Goal: Information Seeking & Learning: Learn about a topic

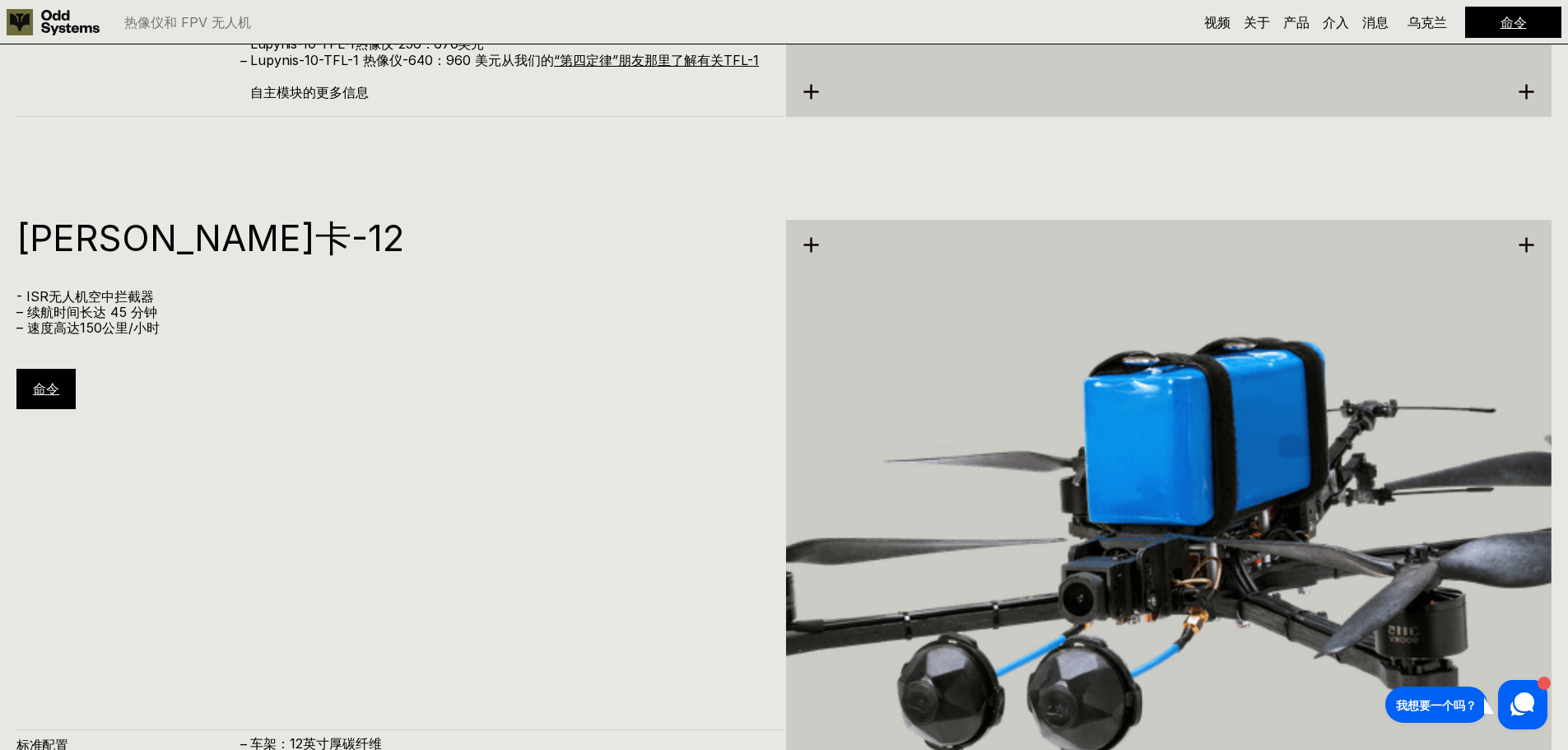
scroll to position [6567, 0]
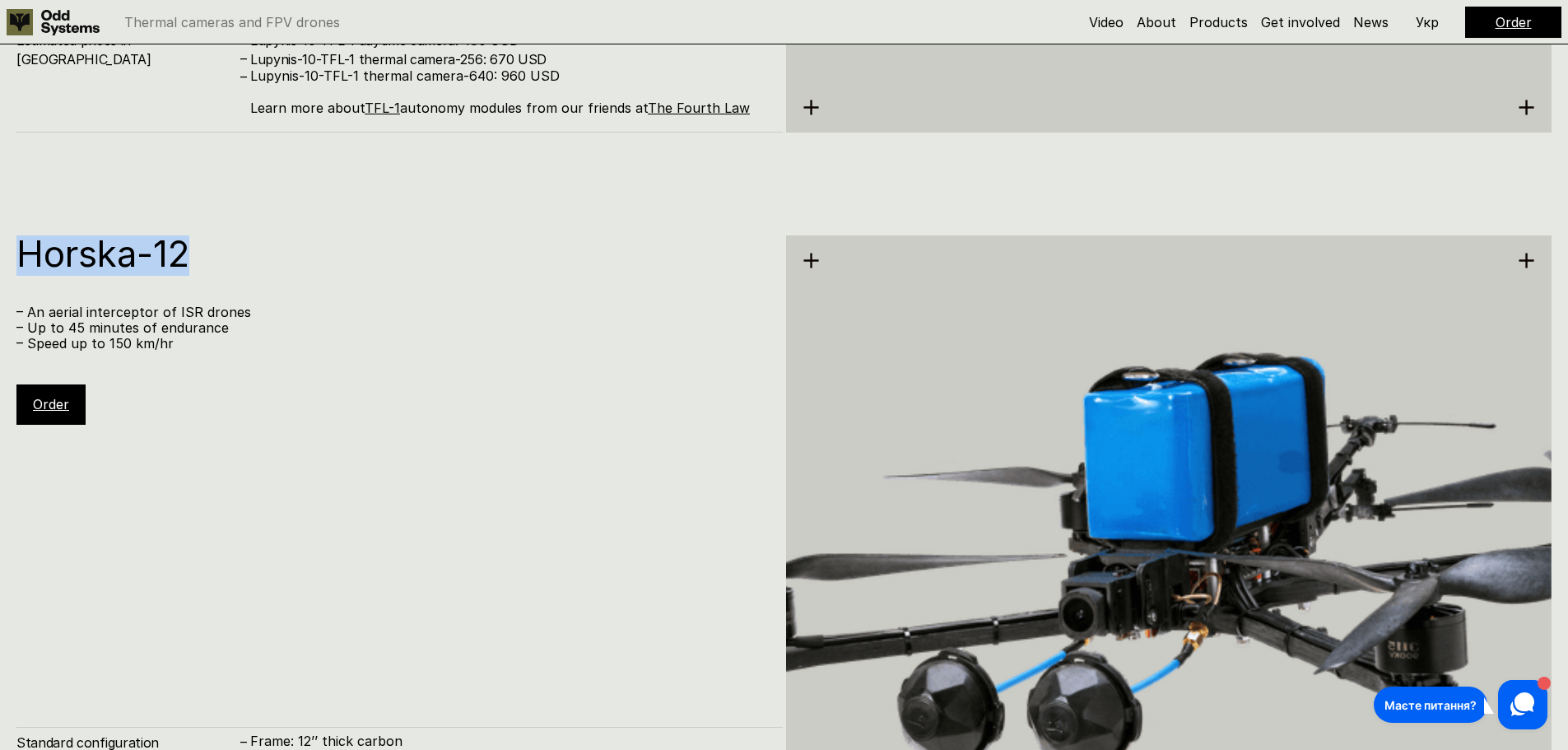
drag, startPoint x: 202, startPoint y: 241, endPoint x: 85, endPoint y: 260, distance: 118.5
click at [18, 260] on h1 "Horska-12" at bounding box center [392, 253] width 750 height 36
copy h1 "Horska-12"
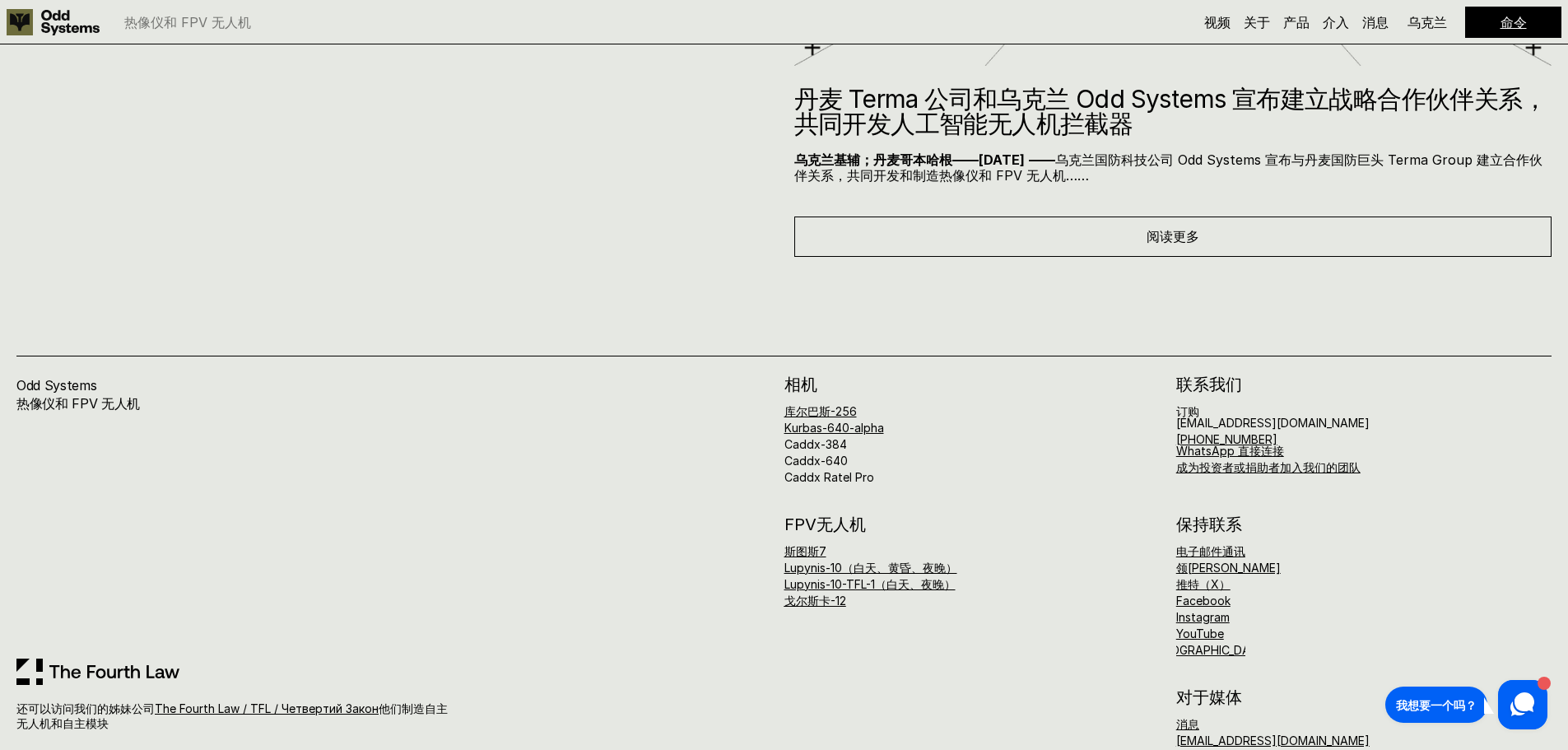
scroll to position [8934, 0]
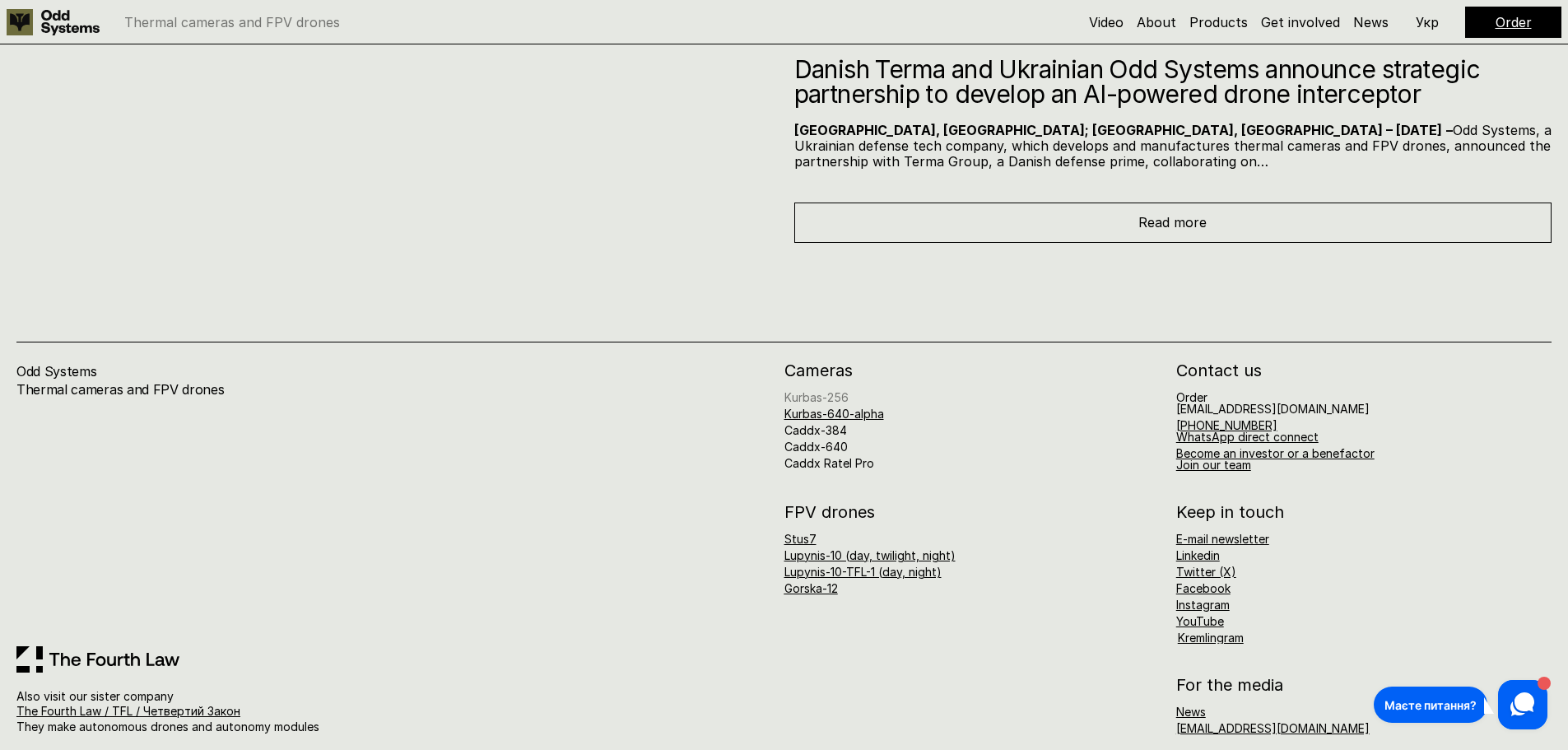
click at [835, 397] on link "Kurbas-256" at bounding box center [816, 397] width 64 height 14
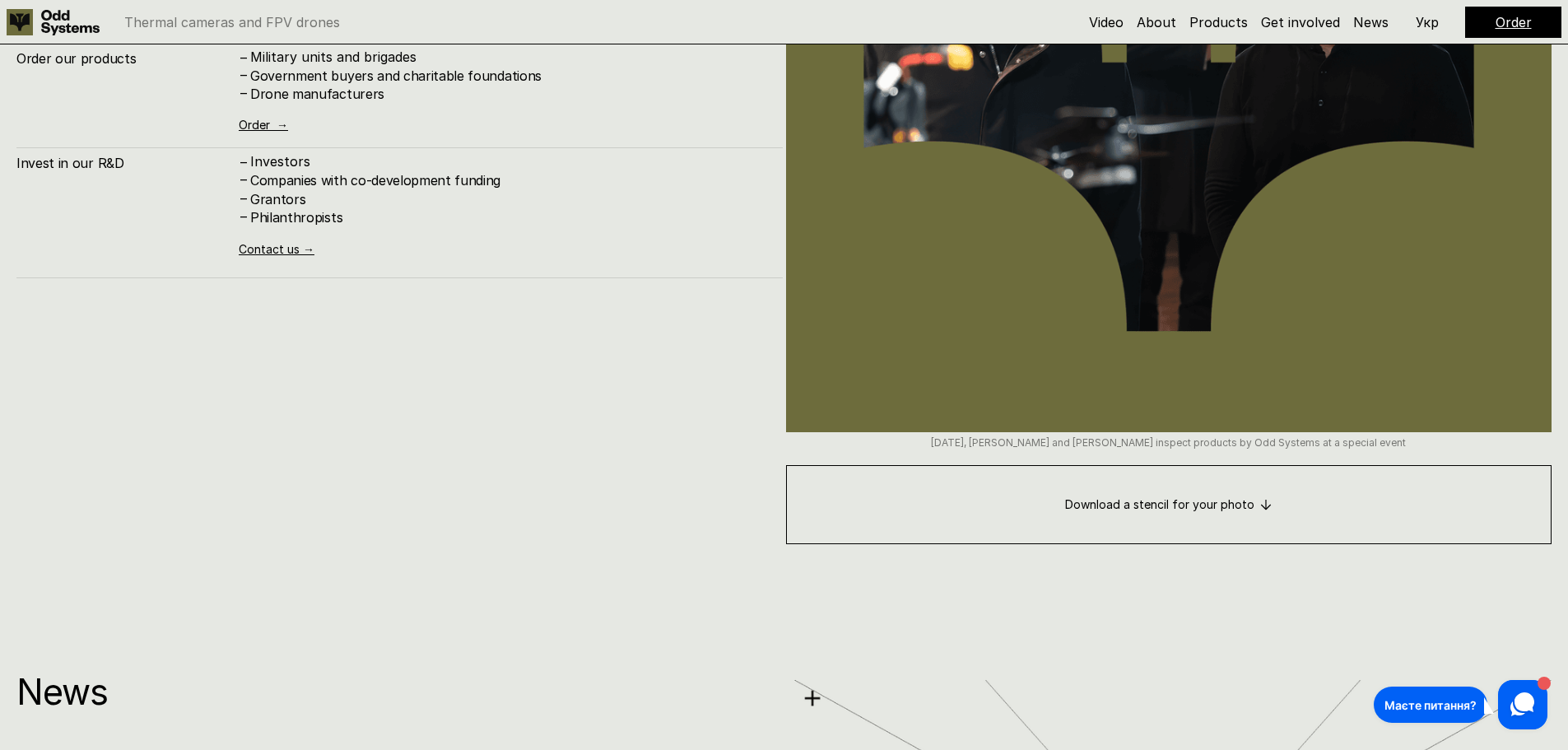
scroll to position [8952, 0]
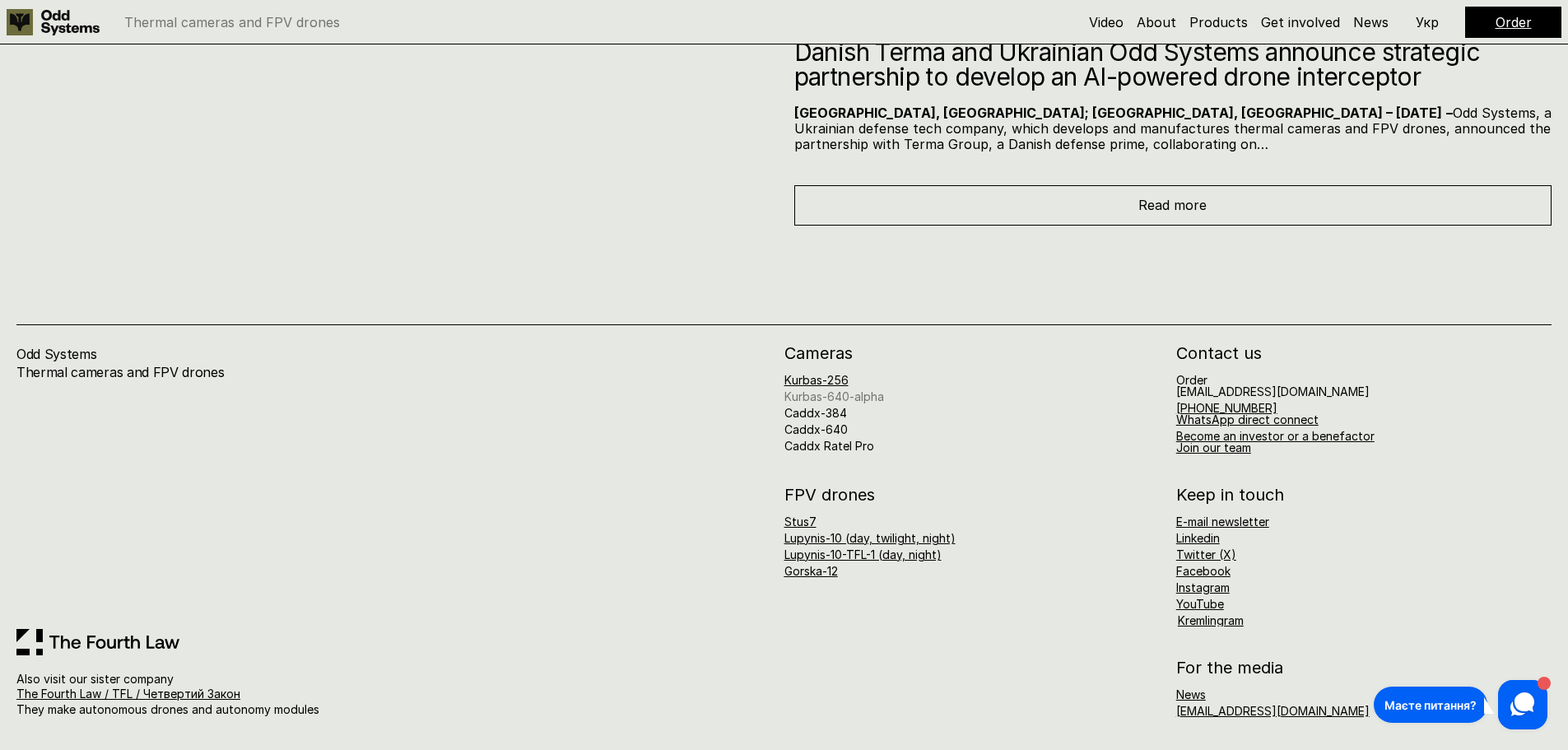
click at [860, 392] on link "Kurbas-640-alpha" at bounding box center [834, 396] width 99 height 14
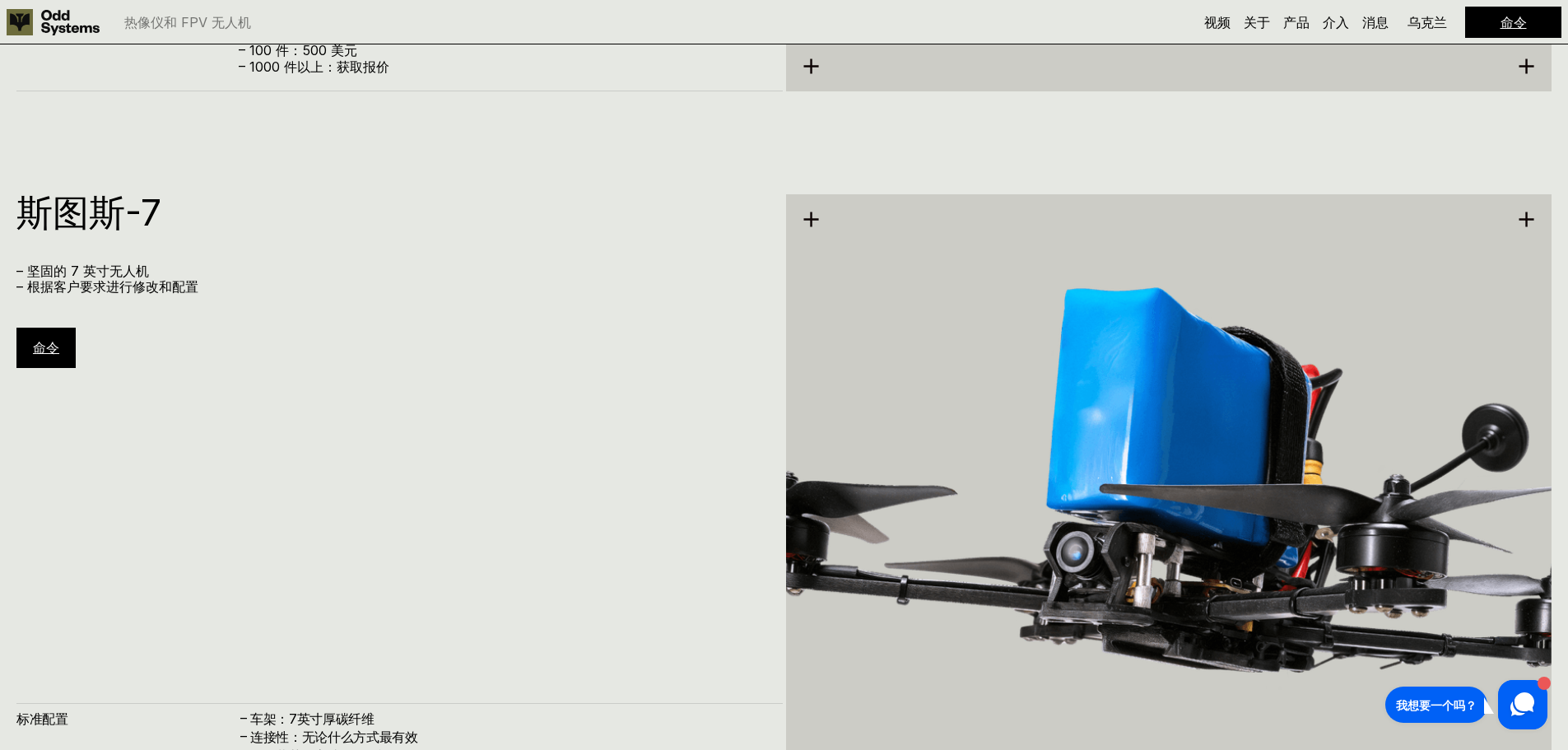
scroll to position [4326, 0]
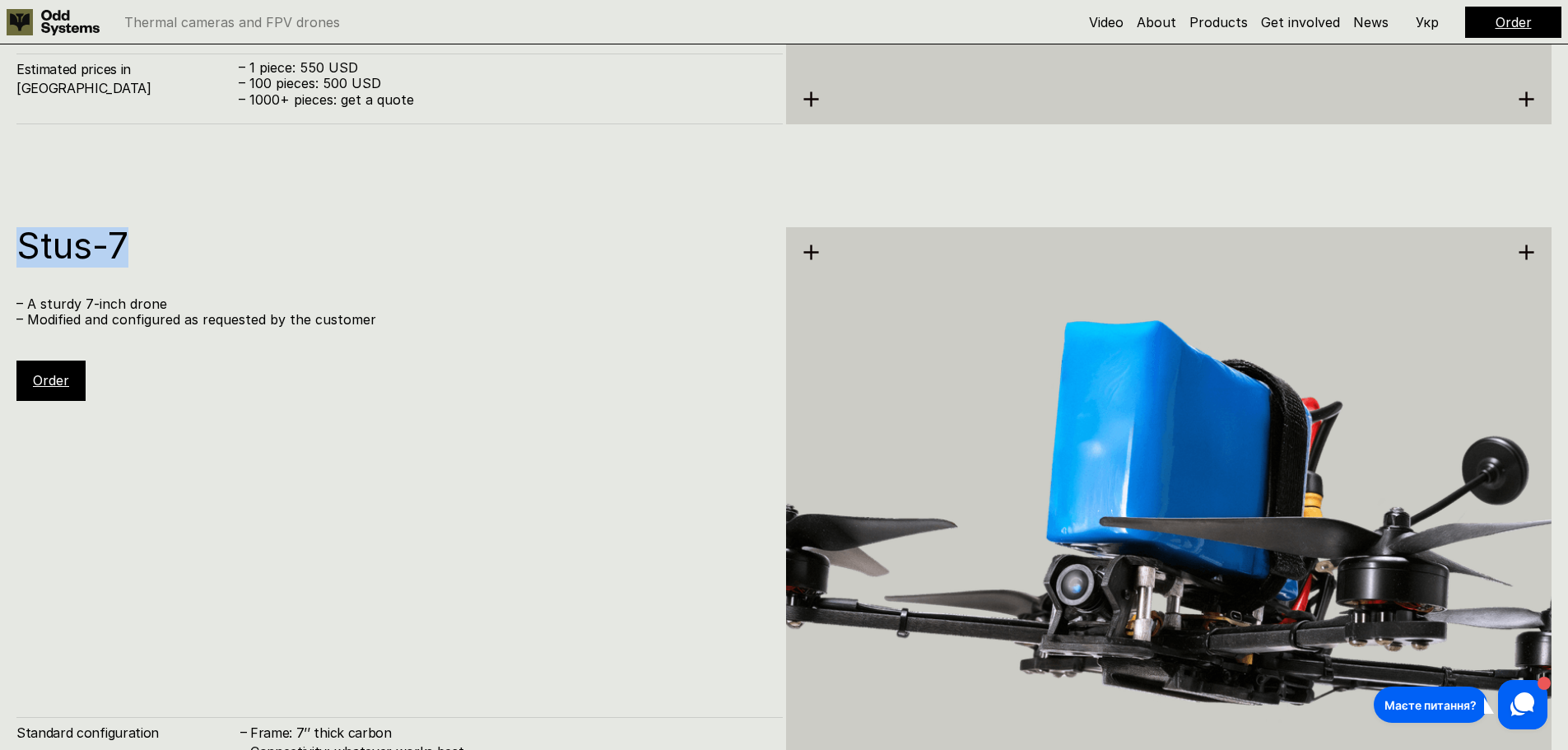
drag, startPoint x: 164, startPoint y: 232, endPoint x: 9, endPoint y: 252, distance: 156.3
click at [9, 252] on div "Stus-7 – A sturdy 7-inch drone – Modified and configured as requested by the cu…" at bounding box center [784, 548] width 1568 height 750
copy h1 "Stus-7"
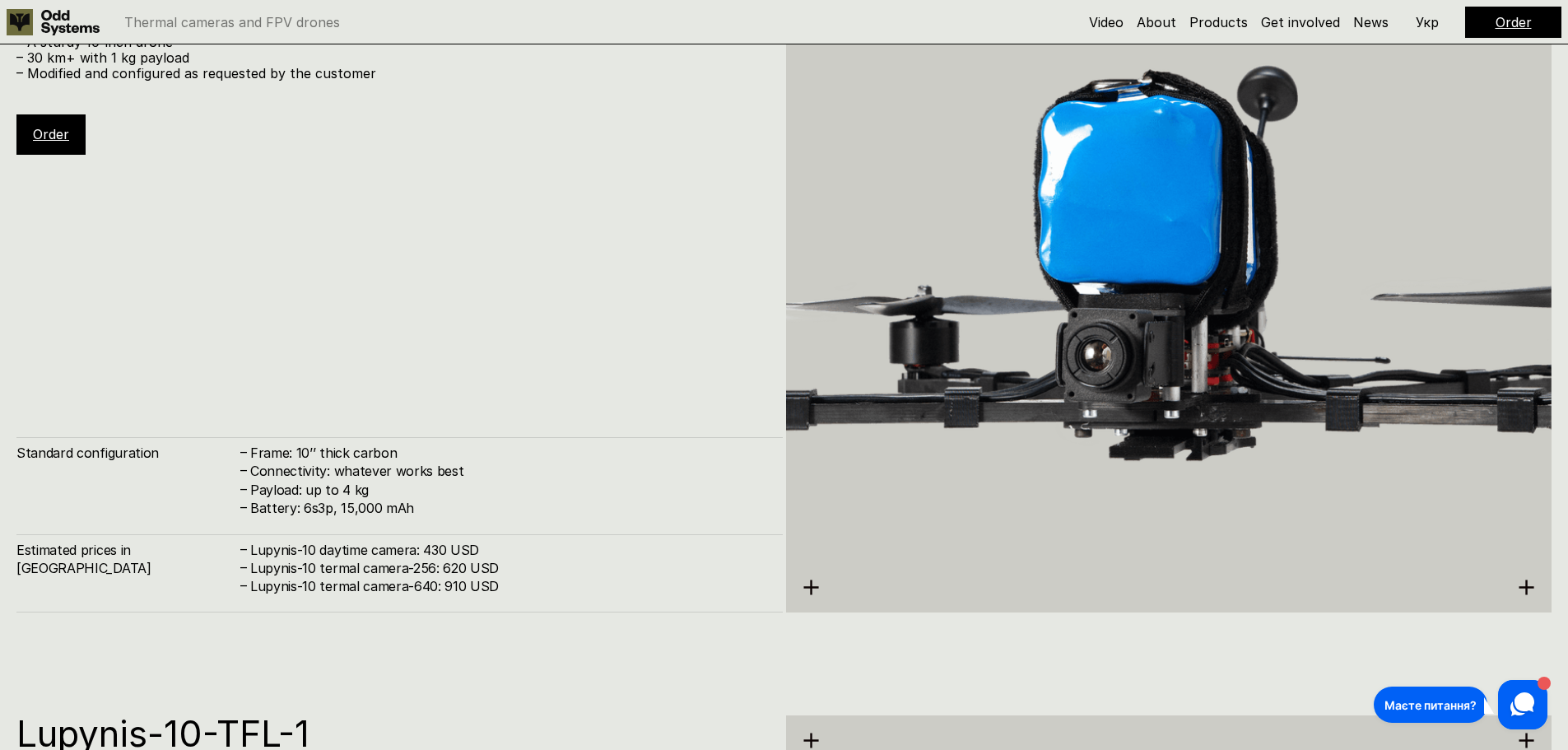
scroll to position [5066, 0]
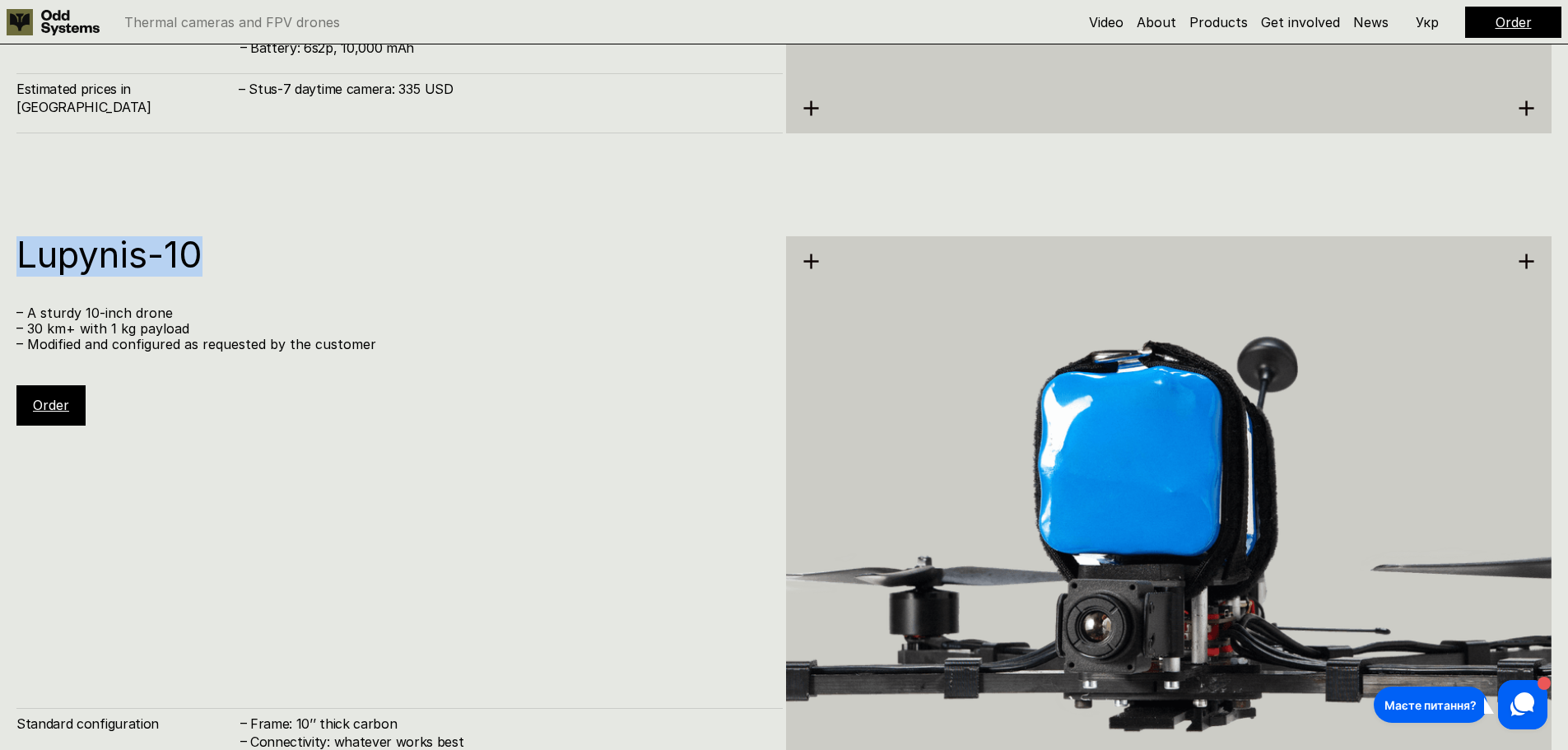
drag, startPoint x: 234, startPoint y: 278, endPoint x: 0, endPoint y: 247, distance: 236.0
click at [0, 247] on div "Lupynis-10 – A sturdy 10-inch drone – 30 km+ with 1 kg payload – Modified and c…" at bounding box center [784, 558] width 1568 height 750
copy h1 "Lupynis-10"
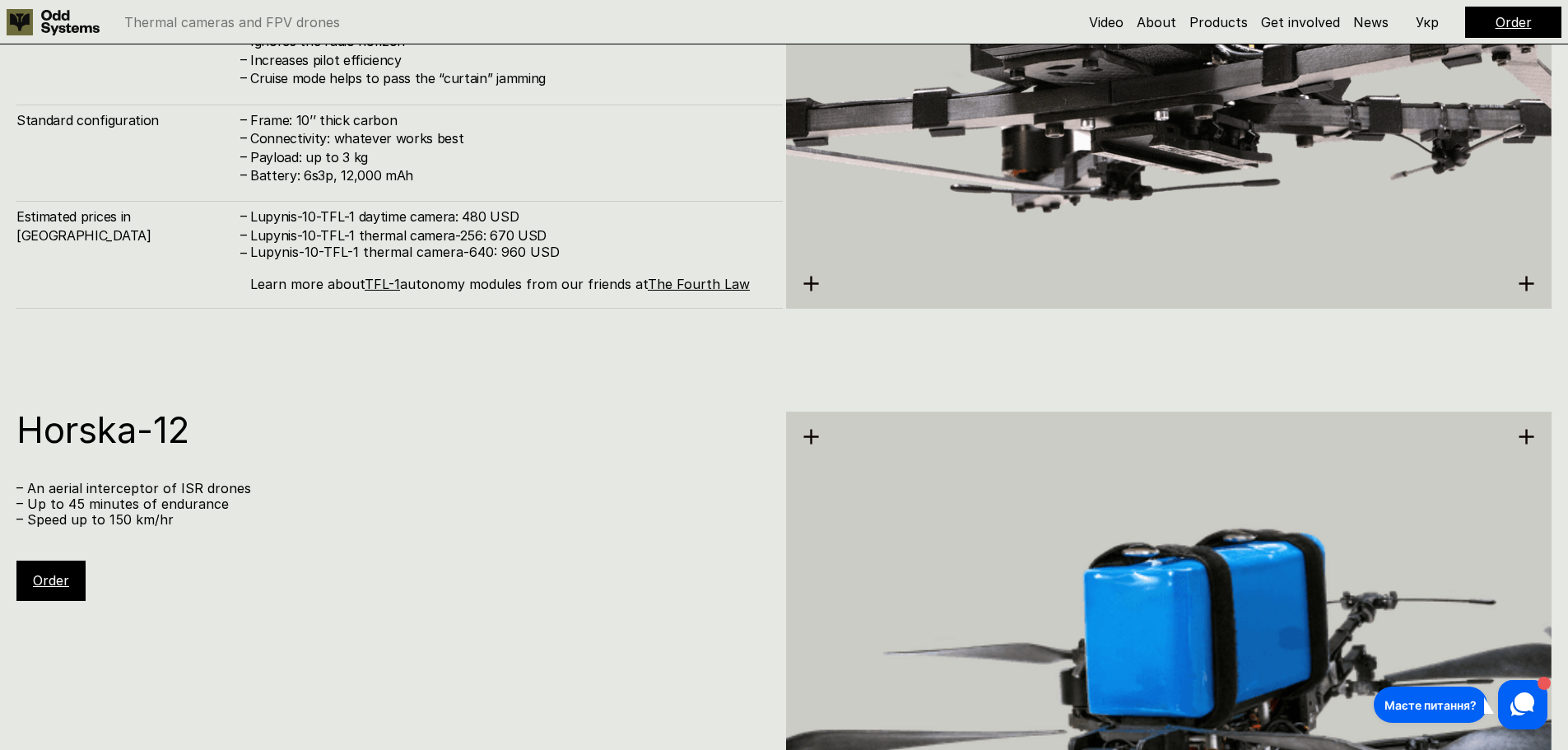
scroll to position [6566, 0]
